Goal: Complete application form: Complete application form

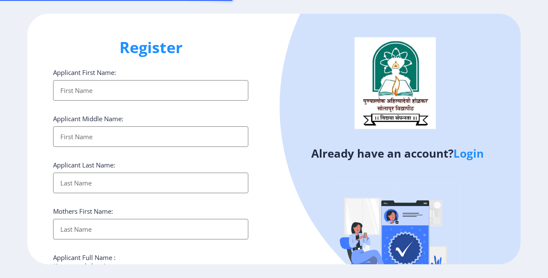
select select
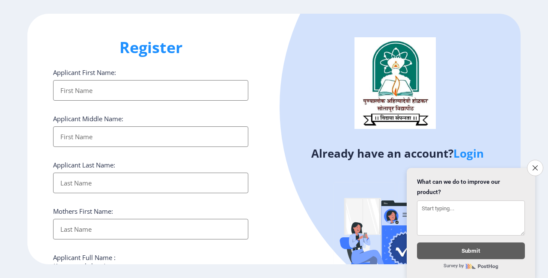
click at [111, 90] on input "Applicant First Name:" at bounding box center [150, 90] width 195 height 21
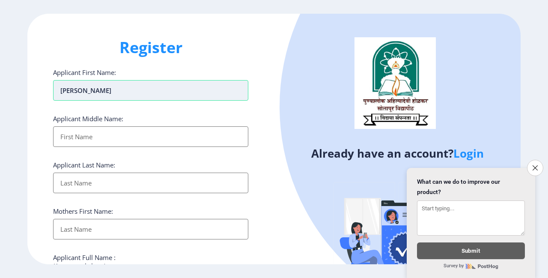
type input "[PERSON_NAME]"
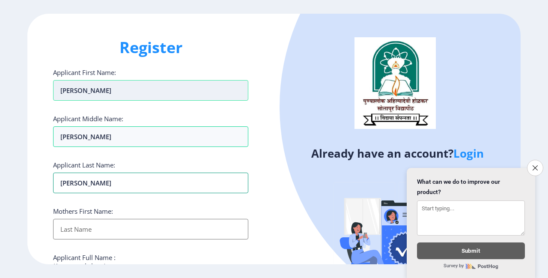
type input "[PERSON_NAME]"
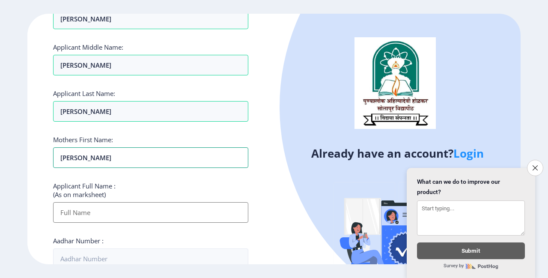
type input "[PERSON_NAME]"
click at [85, 214] on input "Applicant First Name:" at bounding box center [150, 212] width 195 height 21
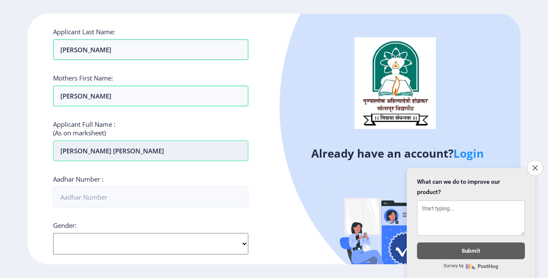
scroll to position [143, 0]
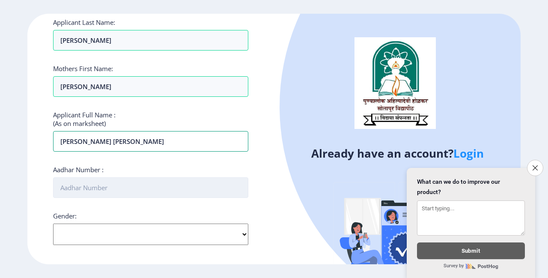
type input "[PERSON_NAME] [PERSON_NAME]"
click at [97, 191] on input "Aadhar Number :" at bounding box center [150, 187] width 195 height 21
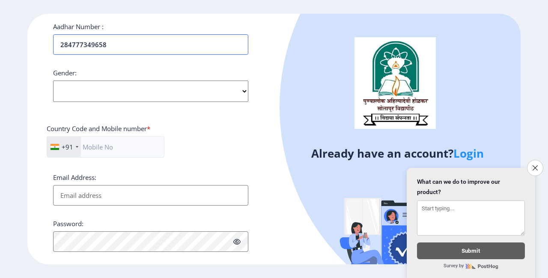
type input "284777349658"
click at [151, 92] on select "Select Gender [DEMOGRAPHIC_DATA] [DEMOGRAPHIC_DATA] Other" at bounding box center [150, 90] width 195 height 21
select select "[DEMOGRAPHIC_DATA]"
click at [53, 80] on select "Select Gender [DEMOGRAPHIC_DATA] [DEMOGRAPHIC_DATA] Other" at bounding box center [150, 90] width 195 height 21
click at [127, 143] on input "text" at bounding box center [106, 146] width 118 height 21
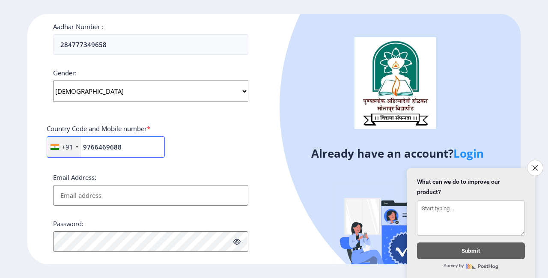
type input "9766469688"
click at [116, 196] on input "Email Address:" at bounding box center [150, 195] width 195 height 21
type input "[EMAIL_ADDRESS][DOMAIN_NAME]"
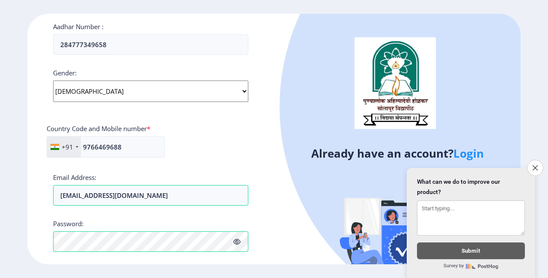
click at [237, 241] on icon at bounding box center [236, 241] width 7 height 6
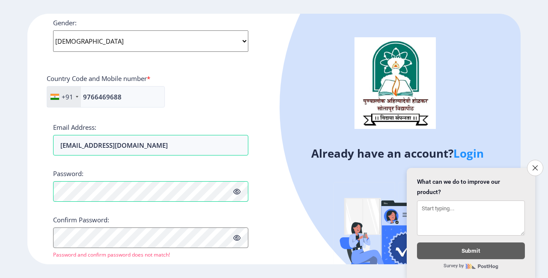
scroll to position [356, 0]
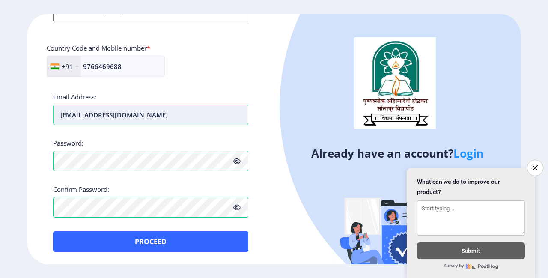
scroll to position [366, 0]
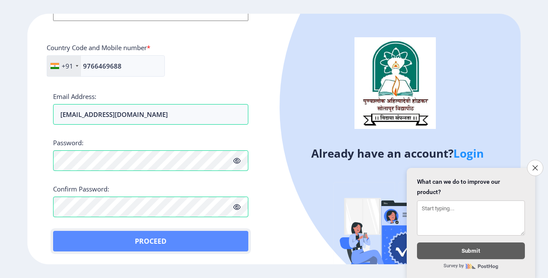
click at [131, 239] on button "Proceed" at bounding box center [150, 241] width 195 height 21
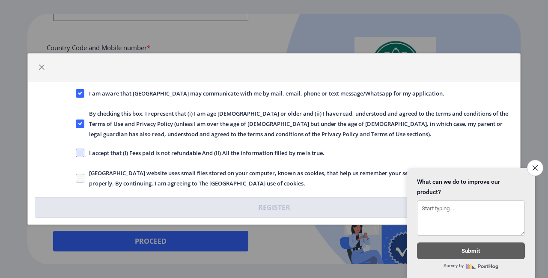
click at [82, 151] on span at bounding box center [80, 153] width 9 height 9
click at [76, 153] on input "I accept that (I) Fees paid is not refundable And (II) All the information fill…" at bounding box center [76, 153] width 0 height 0
checkbox input "true"
click at [79, 180] on span at bounding box center [80, 178] width 9 height 9
click at [76, 179] on input "[GEOGRAPHIC_DATA] website uses small files stored on your computer, known as co…" at bounding box center [76, 178] width 0 height 0
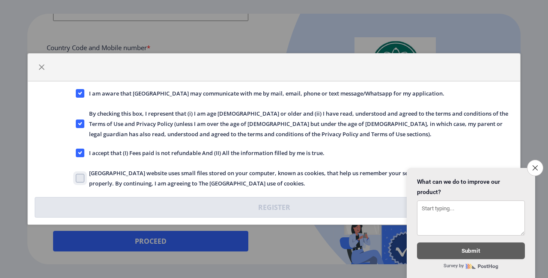
checkbox input "true"
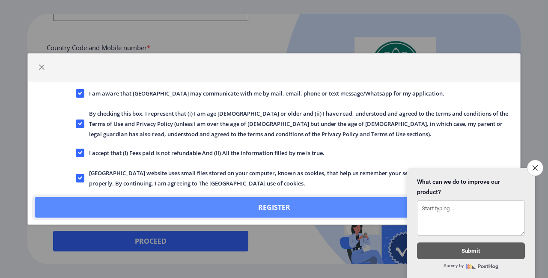
click at [266, 208] on button "Register" at bounding box center [274, 207] width 479 height 21
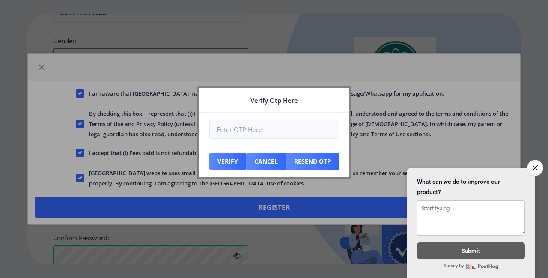
scroll to position [415, 0]
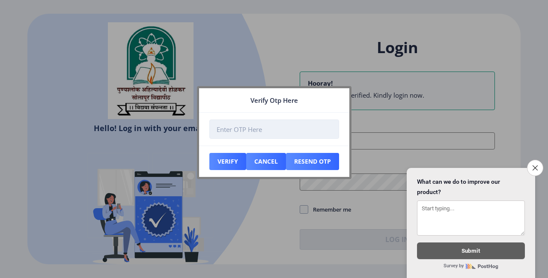
type input "[EMAIL_ADDRESS][DOMAIN_NAME]"
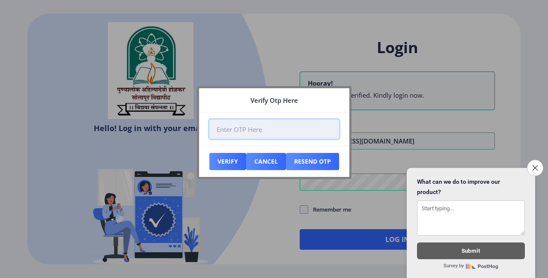
click at [254, 131] on input "number" at bounding box center [274, 128] width 130 height 19
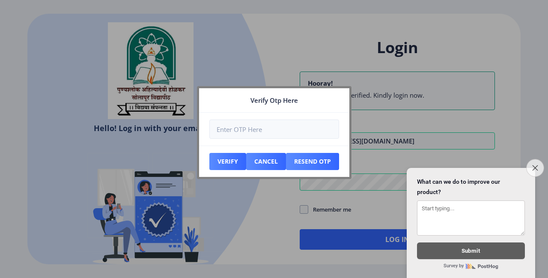
click at [536, 165] on icon "Close survey" at bounding box center [535, 168] width 6 height 6
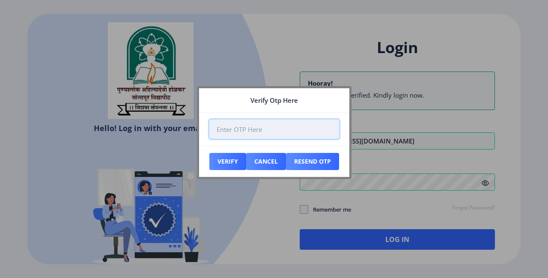
click at [257, 129] on input "number" at bounding box center [274, 128] width 130 height 19
type input "476769"
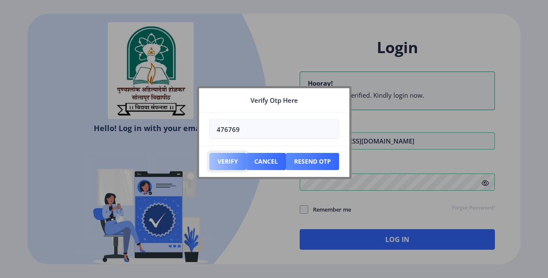
click at [226, 161] on button "Verify" at bounding box center [227, 161] width 37 height 17
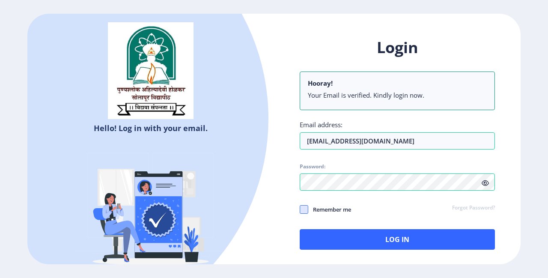
click at [304, 208] on span at bounding box center [304, 209] width 9 height 9
click at [300, 209] on input "Remember me" at bounding box center [300, 209] width 0 height 0
checkbox input "true"
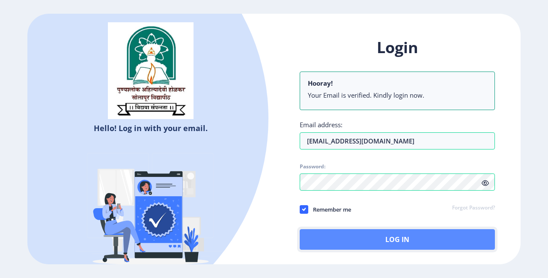
click at [363, 238] on button "Log In" at bounding box center [397, 239] width 195 height 21
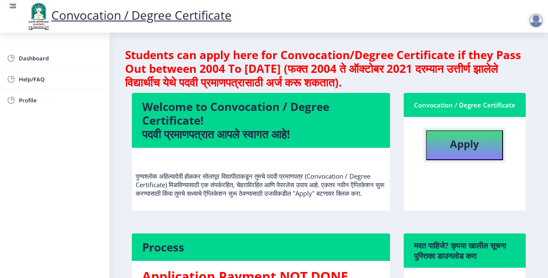
click at [457, 146] on b "Apply" at bounding box center [464, 144] width 29 height 14
select select
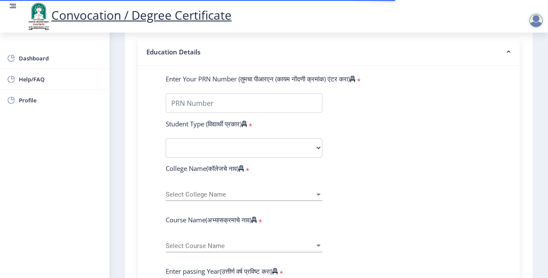
scroll to position [214, 0]
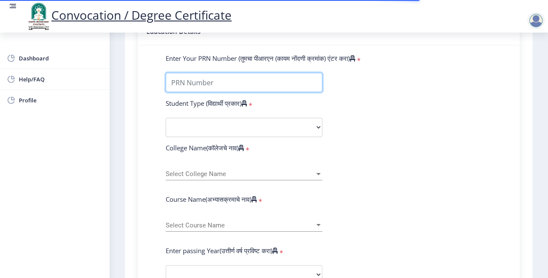
click at [222, 78] on input "Enter Your PRN Number (तुमचा पीआरएन (कायम नोंदणी क्रमांक) एंटर करा)" at bounding box center [244, 82] width 157 height 19
drag, startPoint x: 188, startPoint y: 81, endPoint x: 202, endPoint y: 81, distance: 14.1
click at [202, 81] on input "Enter Your PRN Number (तुमचा पीआरएन (कायम नोंदणी क्रमांक) एंटर करा)" at bounding box center [244, 82] width 157 height 19
click at [208, 83] on input "Enter Your PRN Number (तुमचा पीआरएन (कायम नोंदणी क्रमांक) एंटर करा)" at bounding box center [244, 82] width 157 height 19
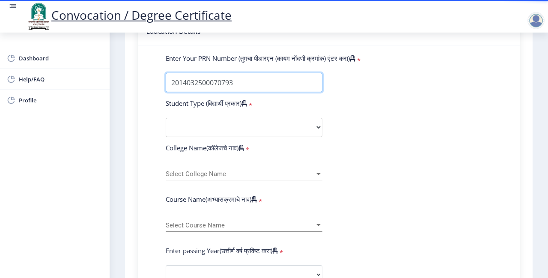
click at [208, 83] on input "Enter Your PRN Number (तुमचा पीआरएन (कायम नोंदणी क्रमांक) एंटर करा)" at bounding box center [244, 82] width 157 height 19
type input "2014032500070793"
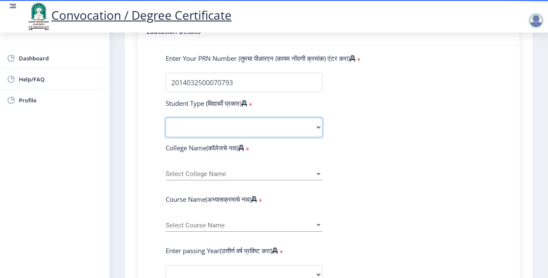
click at [223, 126] on select "Select Student Type Regular External" at bounding box center [244, 127] width 157 height 19
select select "Regular"
click at [166, 118] on select "Select Student Type Regular External" at bounding box center [244, 127] width 157 height 19
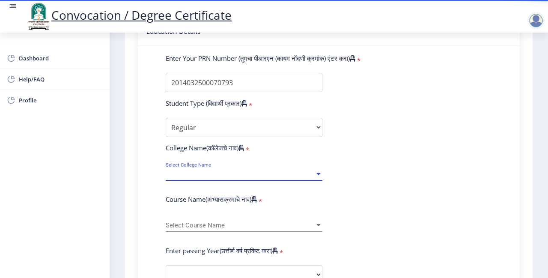
click at [214, 174] on span "Select College Name" at bounding box center [240, 173] width 149 height 7
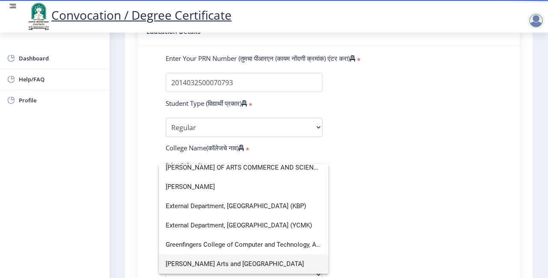
scroll to position [0, 0]
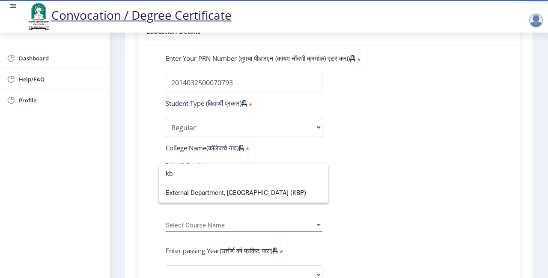
type input "k"
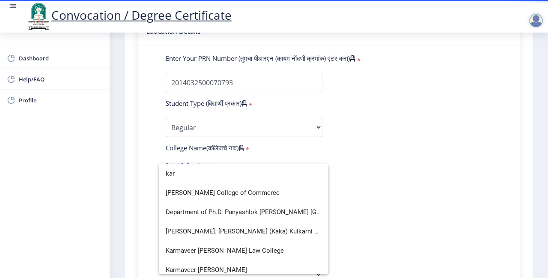
scroll to position [6, 0]
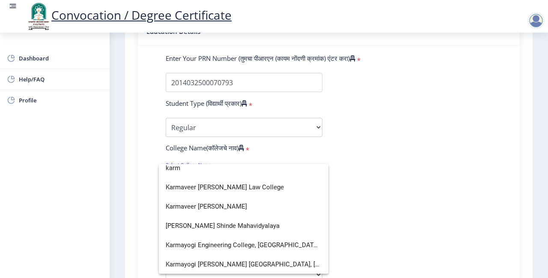
type input "karm"
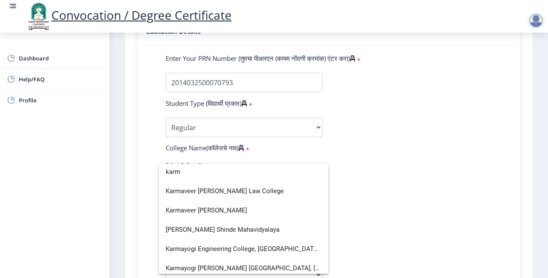
scroll to position [0, 0]
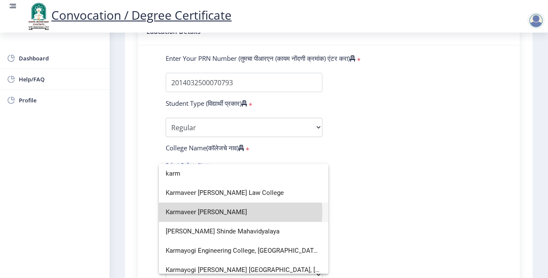
click at [230, 212] on span "Karmaveer [PERSON_NAME]" at bounding box center [244, 211] width 156 height 19
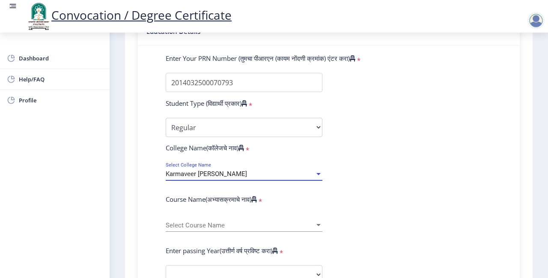
click at [316, 174] on div at bounding box center [318, 174] width 4 height 2
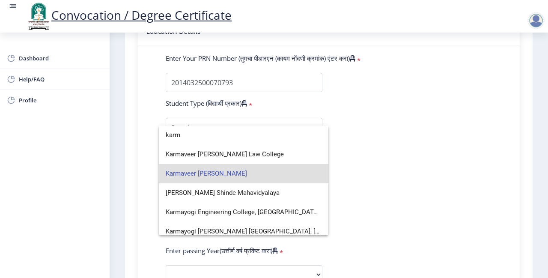
click at [228, 173] on span "Karmaveer [PERSON_NAME]" at bounding box center [244, 173] width 156 height 19
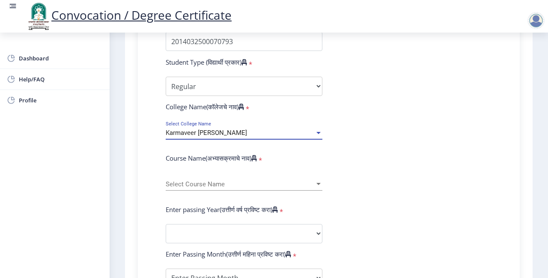
scroll to position [286, 0]
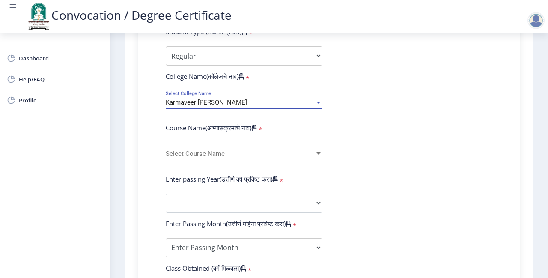
click at [216, 154] on span "Select Course Name" at bounding box center [240, 153] width 149 height 7
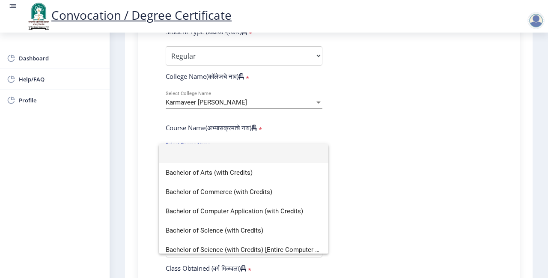
click at [315, 103] on div at bounding box center [274, 139] width 548 height 278
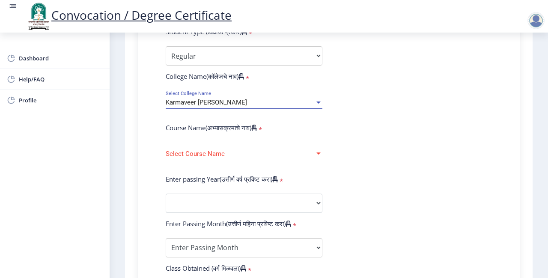
click at [316, 103] on div at bounding box center [318, 102] width 4 height 2
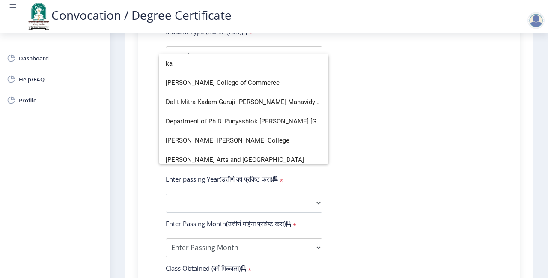
type input "k"
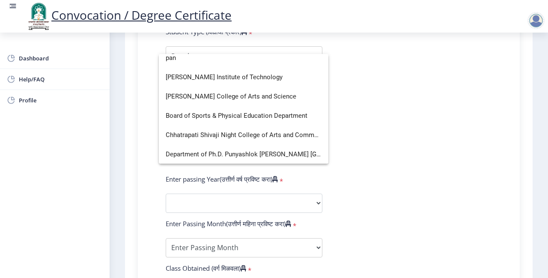
scroll to position [0, 0]
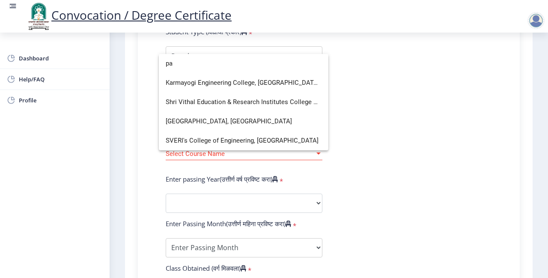
type input "p"
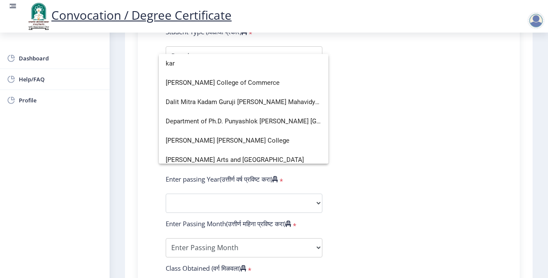
scroll to position [6, 0]
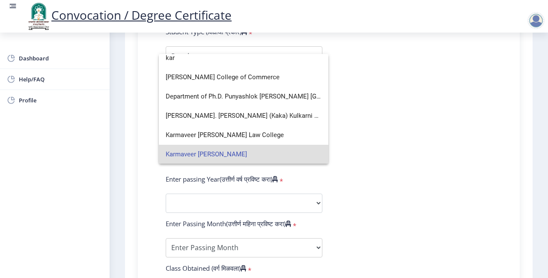
type input "karm"
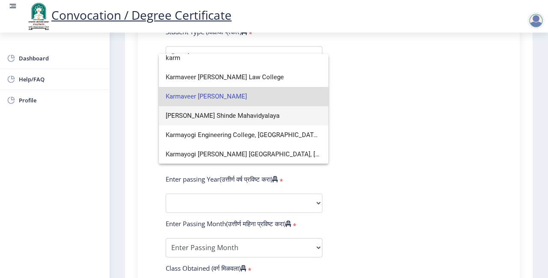
click at [274, 95] on span "Karmaveer [PERSON_NAME]" at bounding box center [244, 96] width 156 height 19
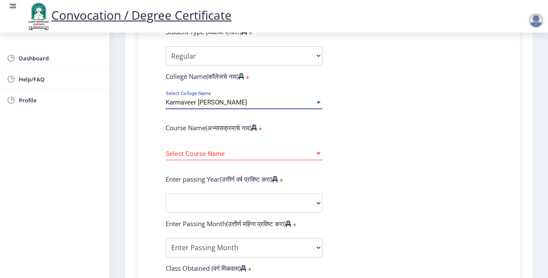
click at [212, 155] on span "Select Course Name" at bounding box center [240, 153] width 149 height 7
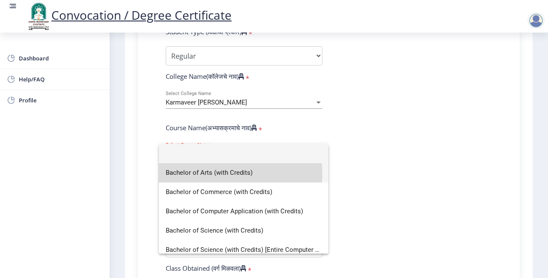
click at [217, 173] on span "Bachelor of Arts (with Credits)" at bounding box center [244, 172] width 156 height 19
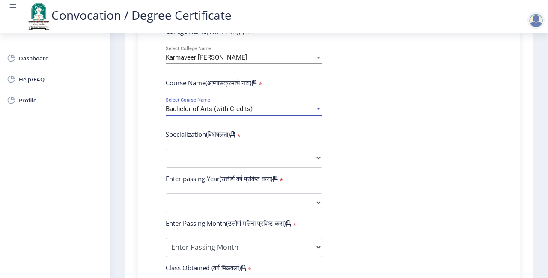
scroll to position [357, 0]
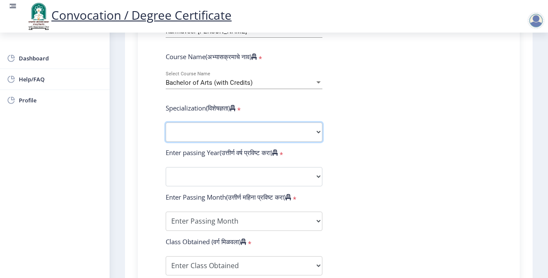
click at [226, 132] on select "Specialization English Geography Hindi Marathi Music Sanskrit Urdu Ancient Indi…" at bounding box center [244, 131] width 157 height 19
select select "Political Science"
click at [166, 122] on select "Specialization English Geography Hindi Marathi Music Sanskrit Urdu Ancient Indi…" at bounding box center [244, 131] width 157 height 19
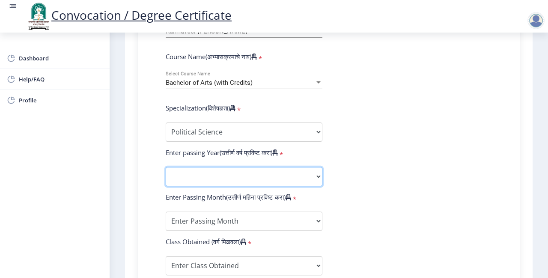
click at [213, 177] on select "2025 2024 2023 2022 2021 2020 2019 2018 2017 2016 2015 2014 2013 2012 2011 2010…" at bounding box center [244, 176] width 157 height 19
select select "2017"
click at [166, 167] on select "2025 2024 2023 2022 2021 2020 2019 2018 2017 2016 2015 2014 2013 2012 2011 2010…" at bounding box center [244, 176] width 157 height 19
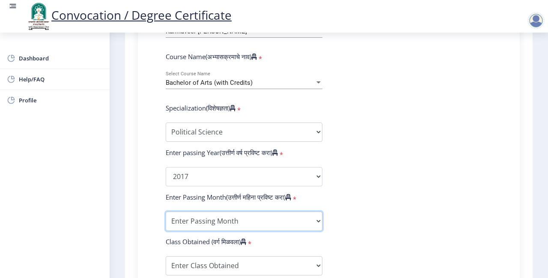
click at [211, 221] on select "Enter Passing Month March April May October November December" at bounding box center [244, 220] width 157 height 19
select select "March"
click at [166, 211] on select "Enter Passing Month March April May October November December" at bounding box center [244, 220] width 157 height 19
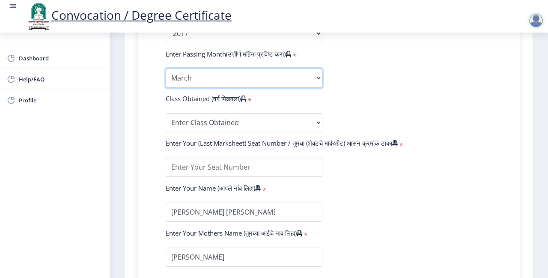
scroll to position [428, 0]
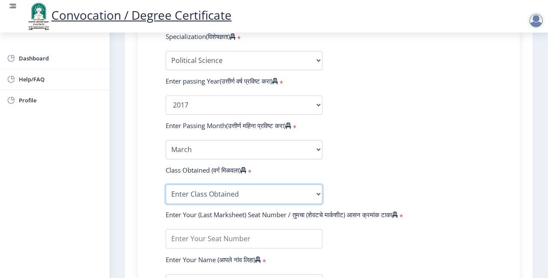
click at [186, 195] on select "Enter Class Obtained FIRST CLASS WITH DISTINCTION FIRST CLASS HIGHER SECOND CLA…" at bounding box center [244, 194] width 157 height 19
select select "Grade A"
click at [166, 185] on select "Enter Class Obtained FIRST CLASS WITH DISTINCTION FIRST CLASS HIGHER SECOND CLA…" at bounding box center [244, 194] width 157 height 19
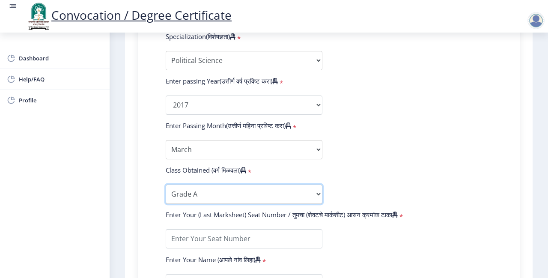
scroll to position [500, 0]
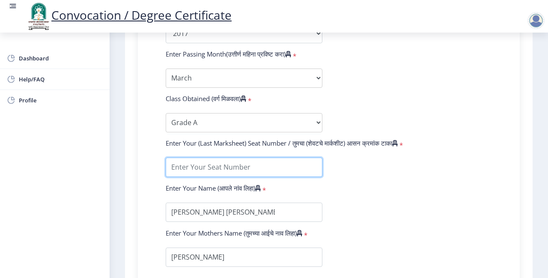
click at [195, 170] on input "textarea" at bounding box center [244, 167] width 157 height 19
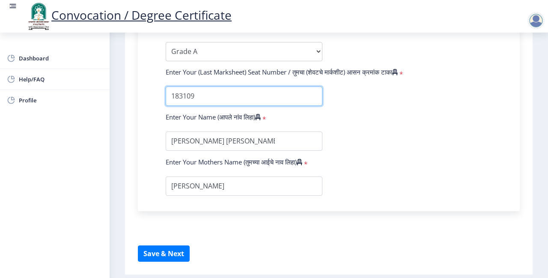
type input "183109"
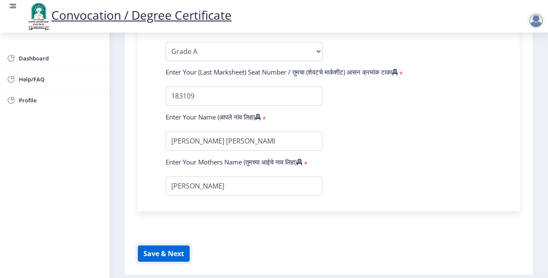
click at [166, 253] on button "Save & Next" at bounding box center [164, 253] width 52 height 16
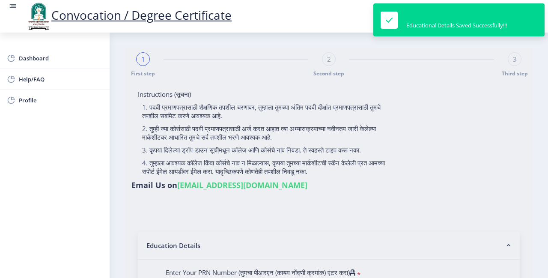
select select
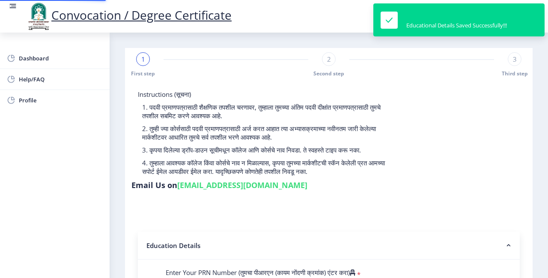
type input "2014032500070793"
select select "Regular"
select select "2017"
select select "March"
select select "Grade A"
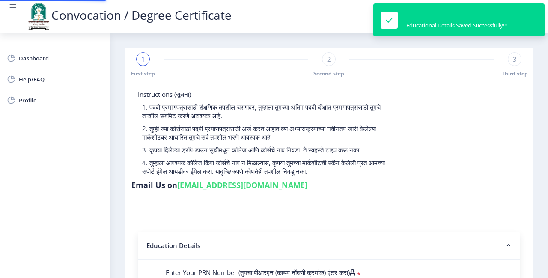
type input "183109"
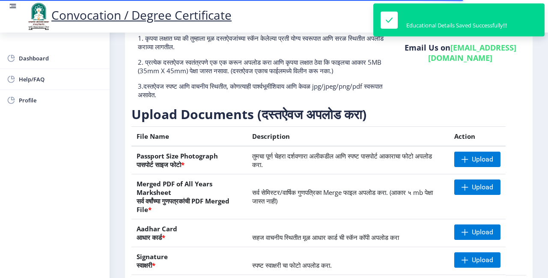
scroll to position [143, 0]
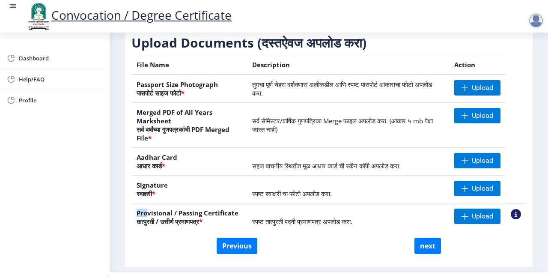
drag, startPoint x: 134, startPoint y: 214, endPoint x: 146, endPoint y: 215, distance: 11.6
click at [146, 215] on th "Provisional / Passing Certificate तात्पुरती / उत्तीर्ण प्रमाणपत्र *" at bounding box center [189, 217] width 116 height 28
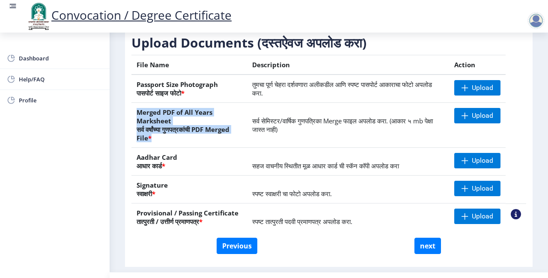
drag, startPoint x: 138, startPoint y: 113, endPoint x: 205, endPoint y: 137, distance: 70.7
click at [205, 137] on th "Merged PDF of All Years Marksheet सर्व वर्षांच्या गुणपत्रकांची PDF Merged File *" at bounding box center [189, 125] width 116 height 45
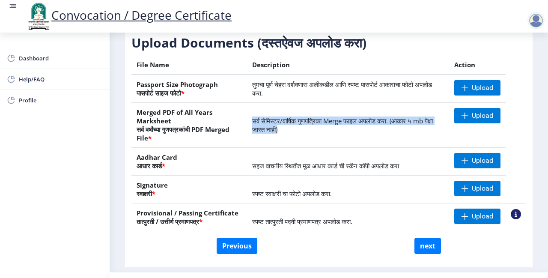
drag, startPoint x: 250, startPoint y: 119, endPoint x: 298, endPoint y: 130, distance: 49.1
click at [298, 130] on td "सर्व सेमिस्टर/वार्षिक गुणपत्रिका Merge फाइल अपलोड करा. (आकार ५ mb पेक्षा जास्त …" at bounding box center [348, 125] width 202 height 45
click at [374, 120] on span "सर्व सेमिस्टर/वार्षिक गुणपत्रिका Merge फाइल अपलोड करा. (आकार ५ mb पेक्षा जास्त …" at bounding box center [342, 124] width 181 height 17
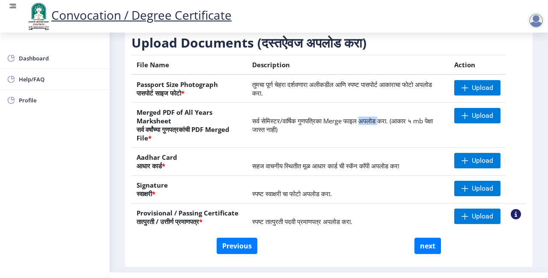
click at [374, 120] on span "सर्व सेमिस्टर/वार्षिक गुणपत्रिका Merge फाइल अपलोड करा. (आकार ५ mb पेक्षा जास्त …" at bounding box center [342, 124] width 181 height 17
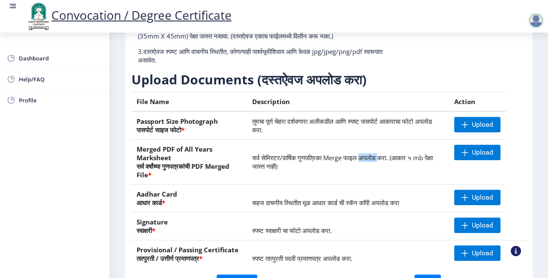
scroll to position [163, 0]
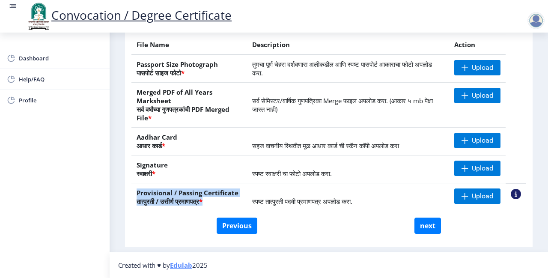
drag, startPoint x: 137, startPoint y: 195, endPoint x: 231, endPoint y: 197, distance: 93.8
click at [231, 197] on th "Provisional / Passing Certificate तात्पुरती / उत्तीर्ण प्रमाणपत्र *" at bounding box center [189, 197] width 116 height 28
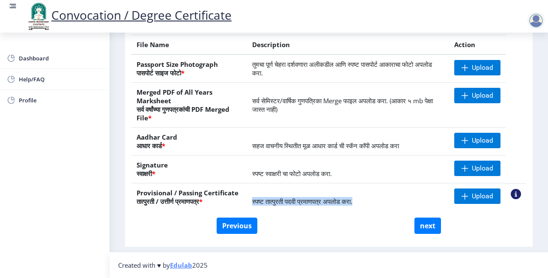
drag, startPoint x: 251, startPoint y: 202, endPoint x: 364, endPoint y: 201, distance: 113.0
click at [364, 201] on td "स्पष्ट तात्पुरती पदवी प्रमाणपत्र अपलोड करा." at bounding box center [348, 197] width 202 height 28
click at [321, 199] on span "स्पष्ट तात्पुरती पदवी प्रमाणपत्र अपलोड करा." at bounding box center [302, 201] width 100 height 9
drag, startPoint x: 135, startPoint y: 193, endPoint x: 361, endPoint y: 205, distance: 226.8
click at [361, 205] on tr "Provisional / Passing Certificate तात्पुरती / उत्तीर्ण प्रमाणपत्र * स्पष्ट तात्…" at bounding box center [328, 197] width 395 height 28
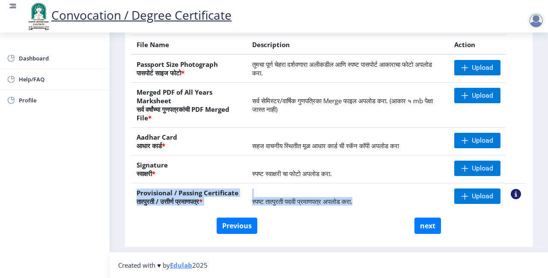
click at [324, 200] on span "स्पष्ट तात्पुरती पदवी प्रमाणपत्र अपलोड करा." at bounding box center [302, 201] width 100 height 9
drag, startPoint x: 243, startPoint y: 197, endPoint x: 374, endPoint y: 202, distance: 131.1
click at [374, 202] on tr "Provisional / Passing Certificate तात्पुरती / उत्तीर्ण प्रमाणपत्र * स्पष्ट तात्…" at bounding box center [328, 197] width 395 height 28
click at [317, 202] on span "स्पष्ट तात्पुरती पदवी प्रमाणपत्र अपलोड करा." at bounding box center [302, 201] width 100 height 9
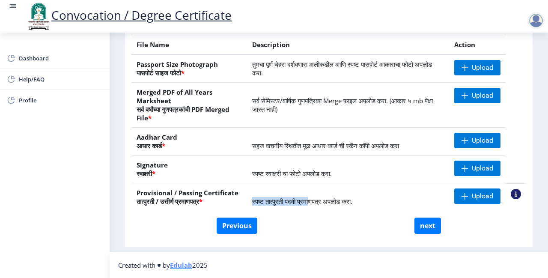
drag, startPoint x: 247, startPoint y: 199, endPoint x: 309, endPoint y: 202, distance: 61.7
click at [309, 202] on td "स्पष्ट तात्पुरती पदवी प्रमाणपत्र अपलोड करा." at bounding box center [348, 197] width 202 height 28
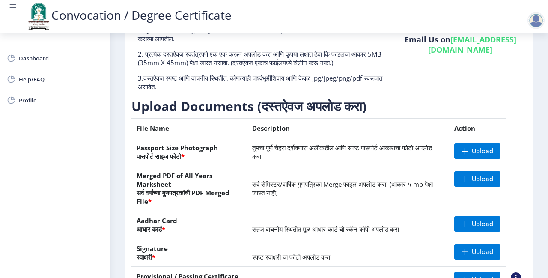
scroll to position [0, 0]
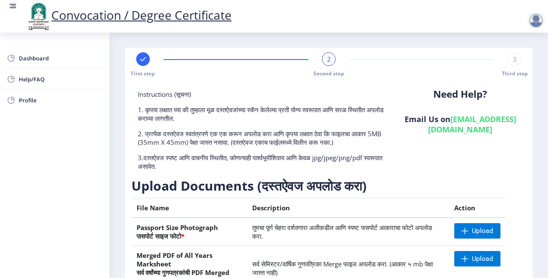
click at [535, 22] on div at bounding box center [535, 20] width 17 height 17
click at [510, 68] on span "Log out" at bounding box center [513, 67] width 55 height 10
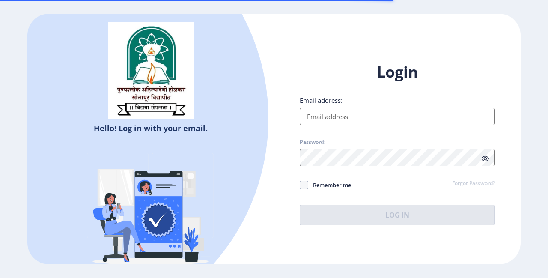
type input "[EMAIL_ADDRESS][DOMAIN_NAME]"
